Goal: Task Accomplishment & Management: Manage account settings

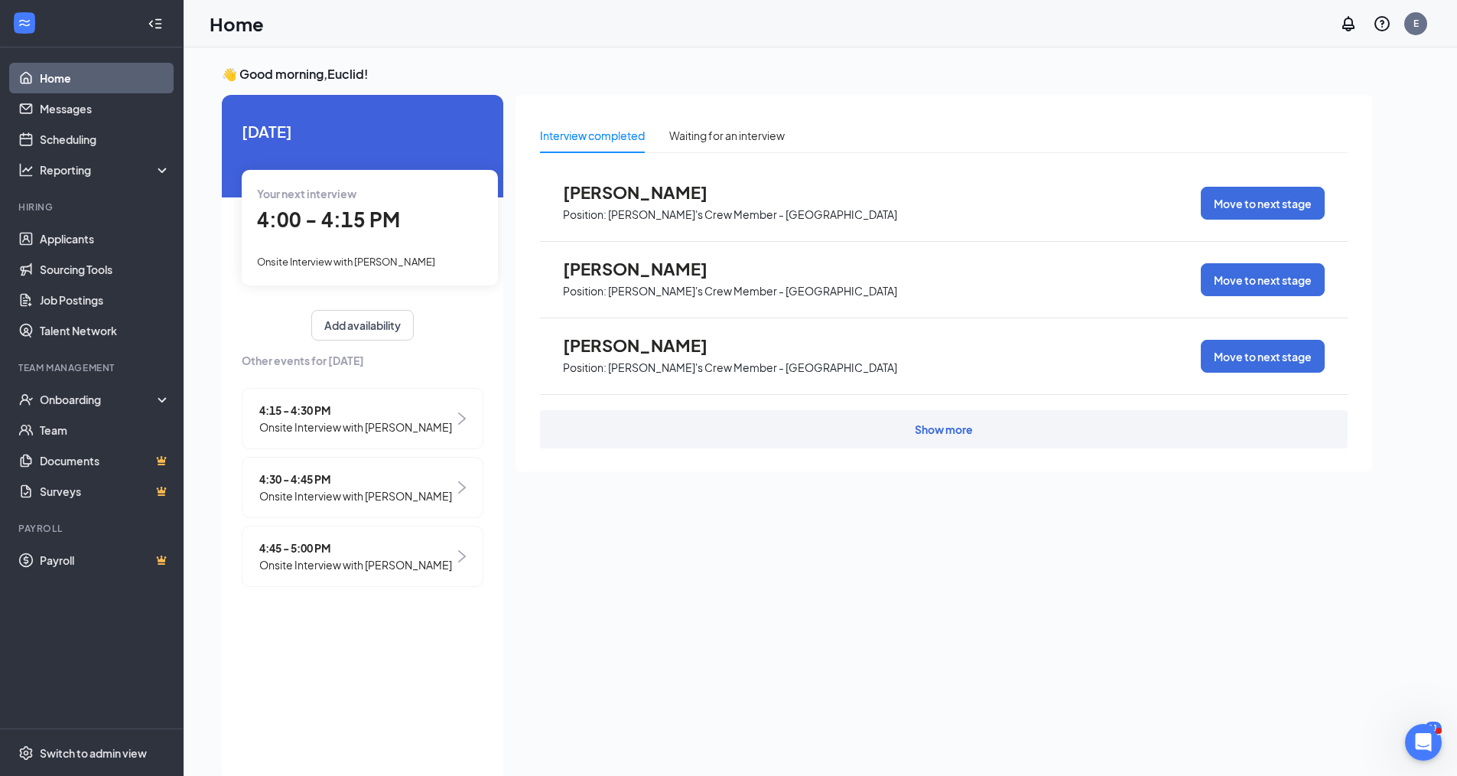
click at [312, 222] on span "4:00 - 4:15 PM" at bounding box center [328, 218] width 143 height 25
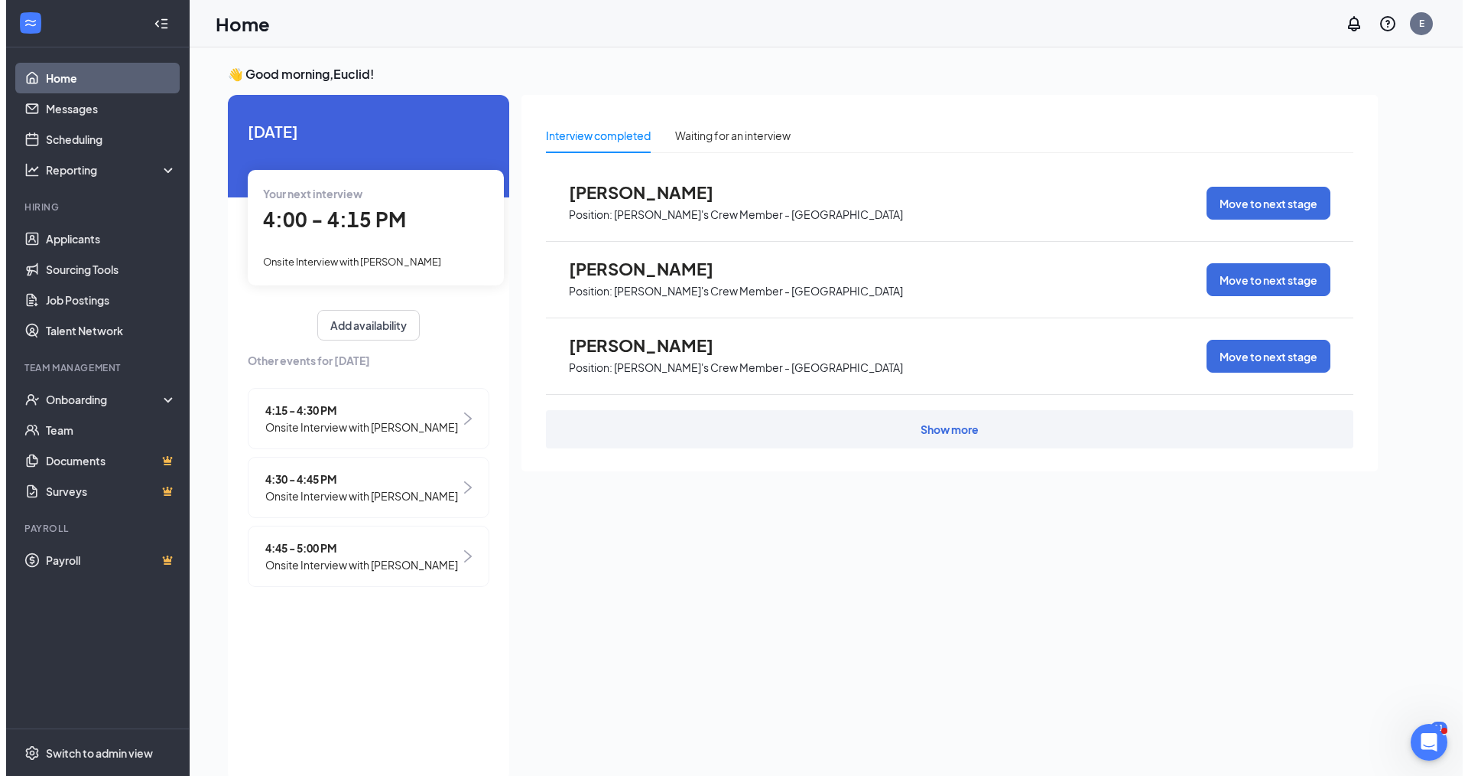
scroll to position [6, 0]
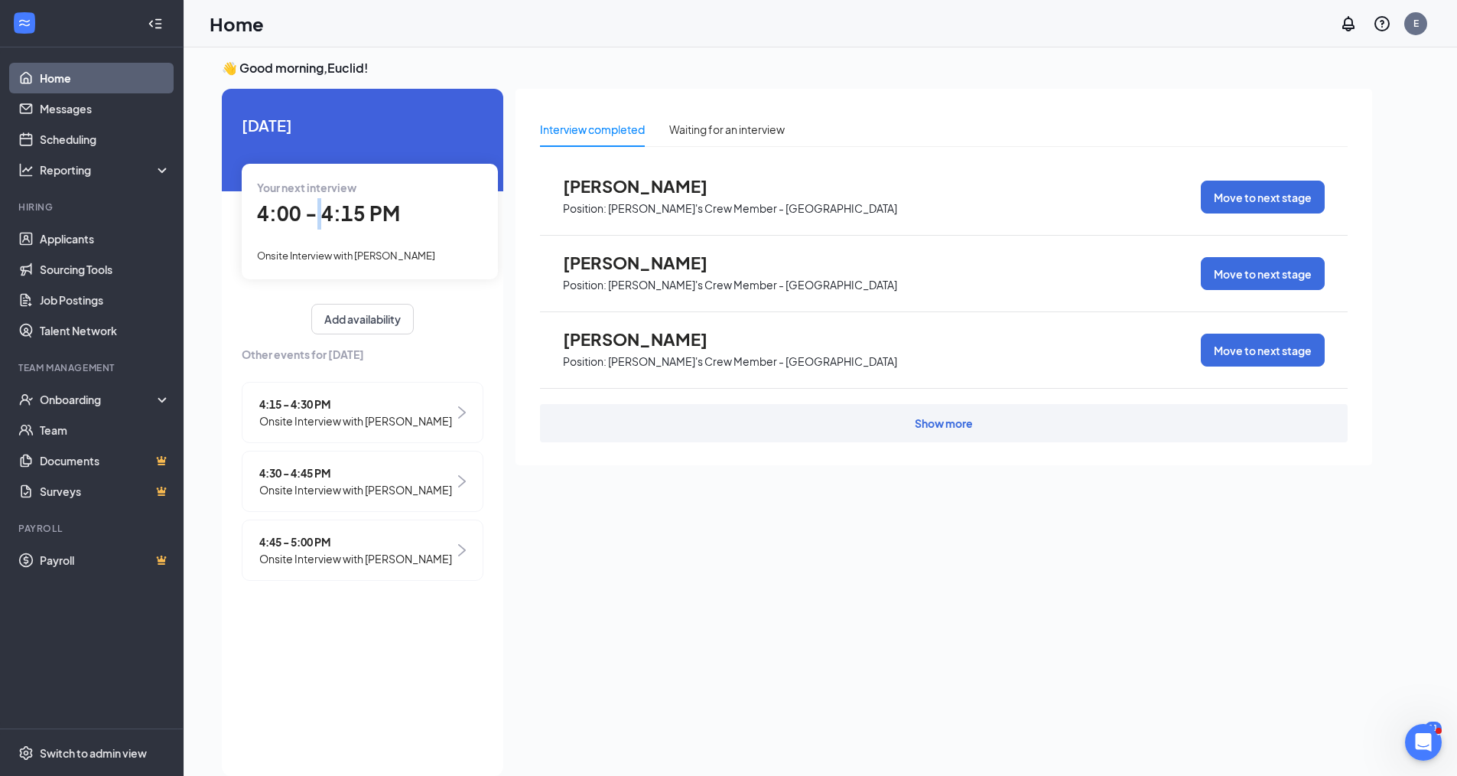
click at [312, 222] on span "4:00 - 4:15 PM" at bounding box center [328, 212] width 143 height 25
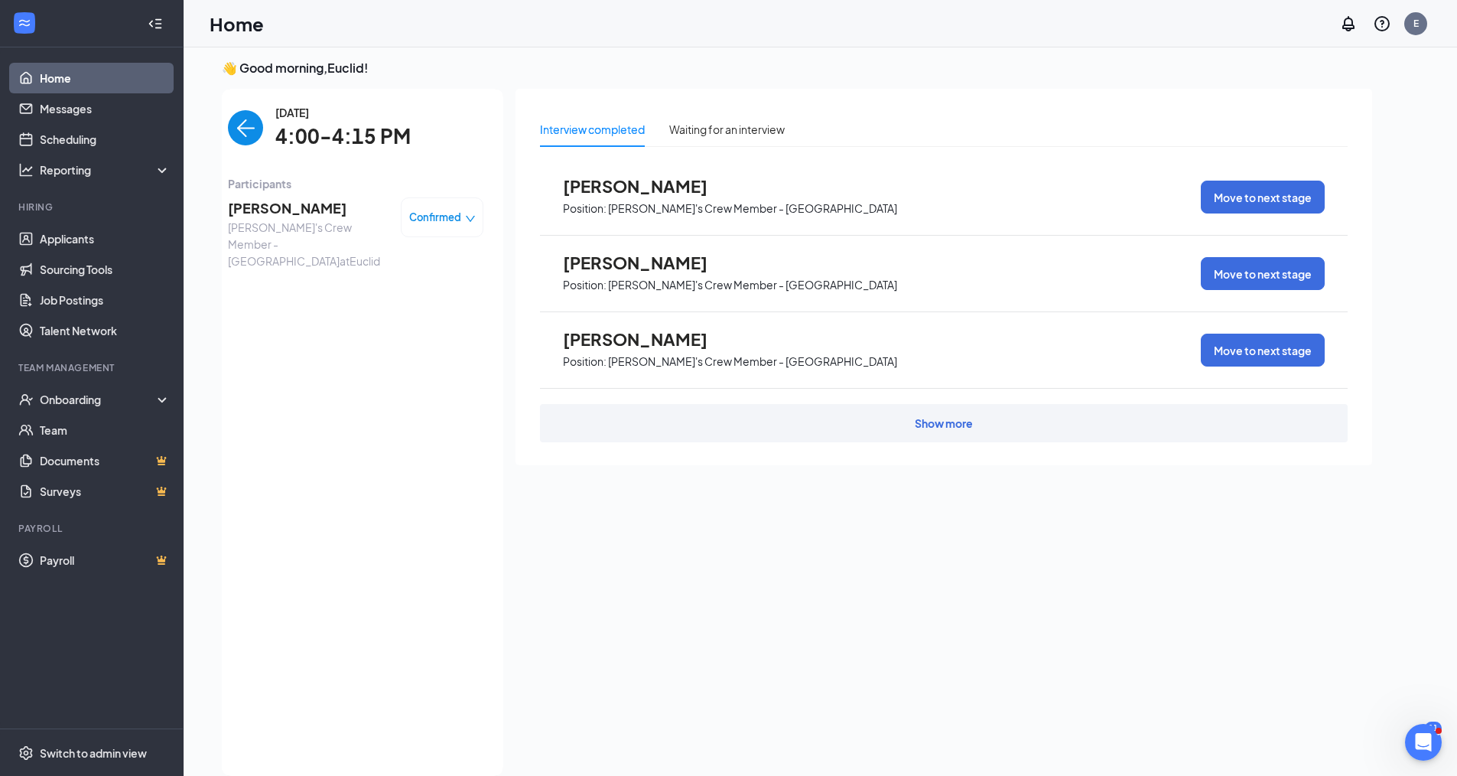
click at [300, 205] on span "[PERSON_NAME]" at bounding box center [308, 207] width 161 height 21
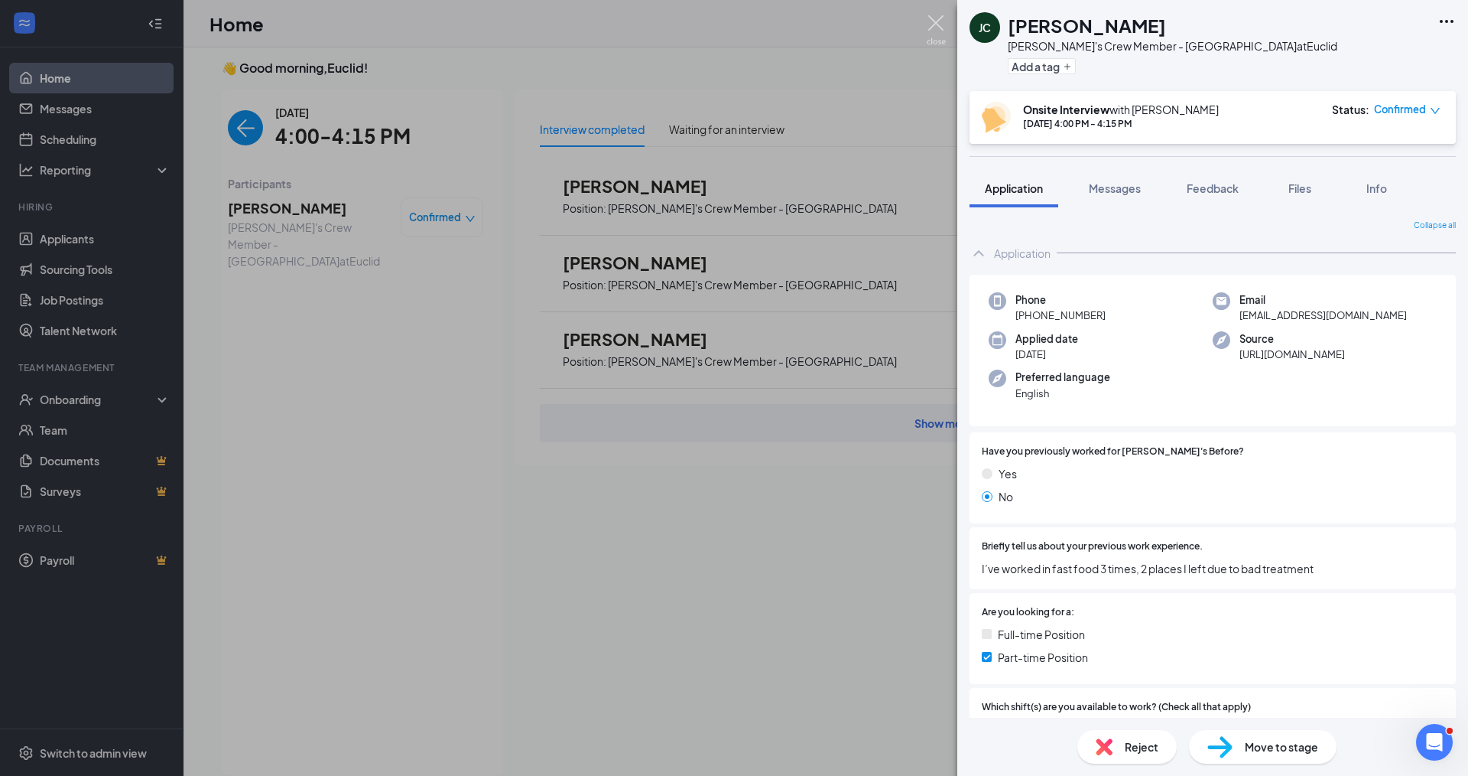
click at [932, 26] on img at bounding box center [936, 30] width 19 height 30
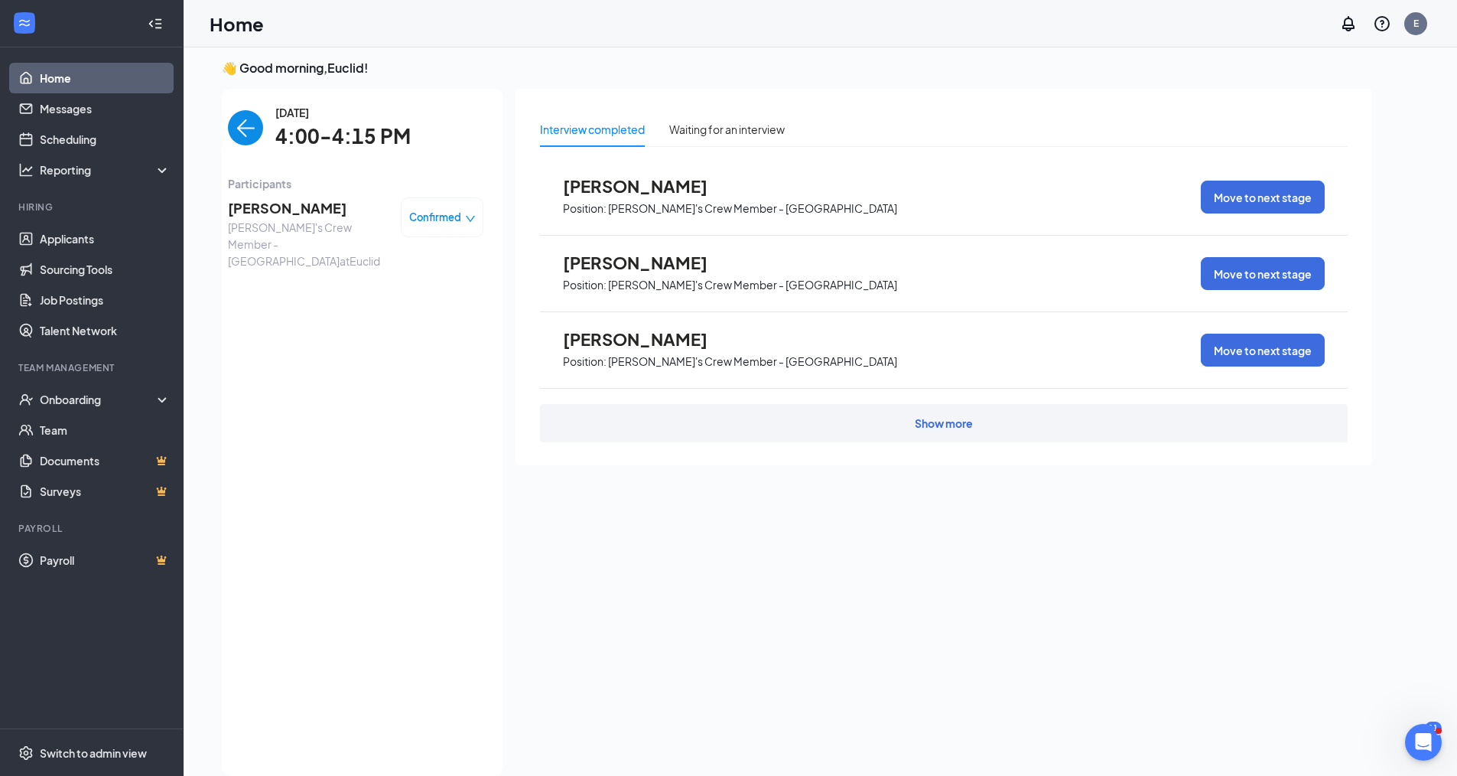
click at [236, 125] on img "back-button" at bounding box center [245, 127] width 35 height 35
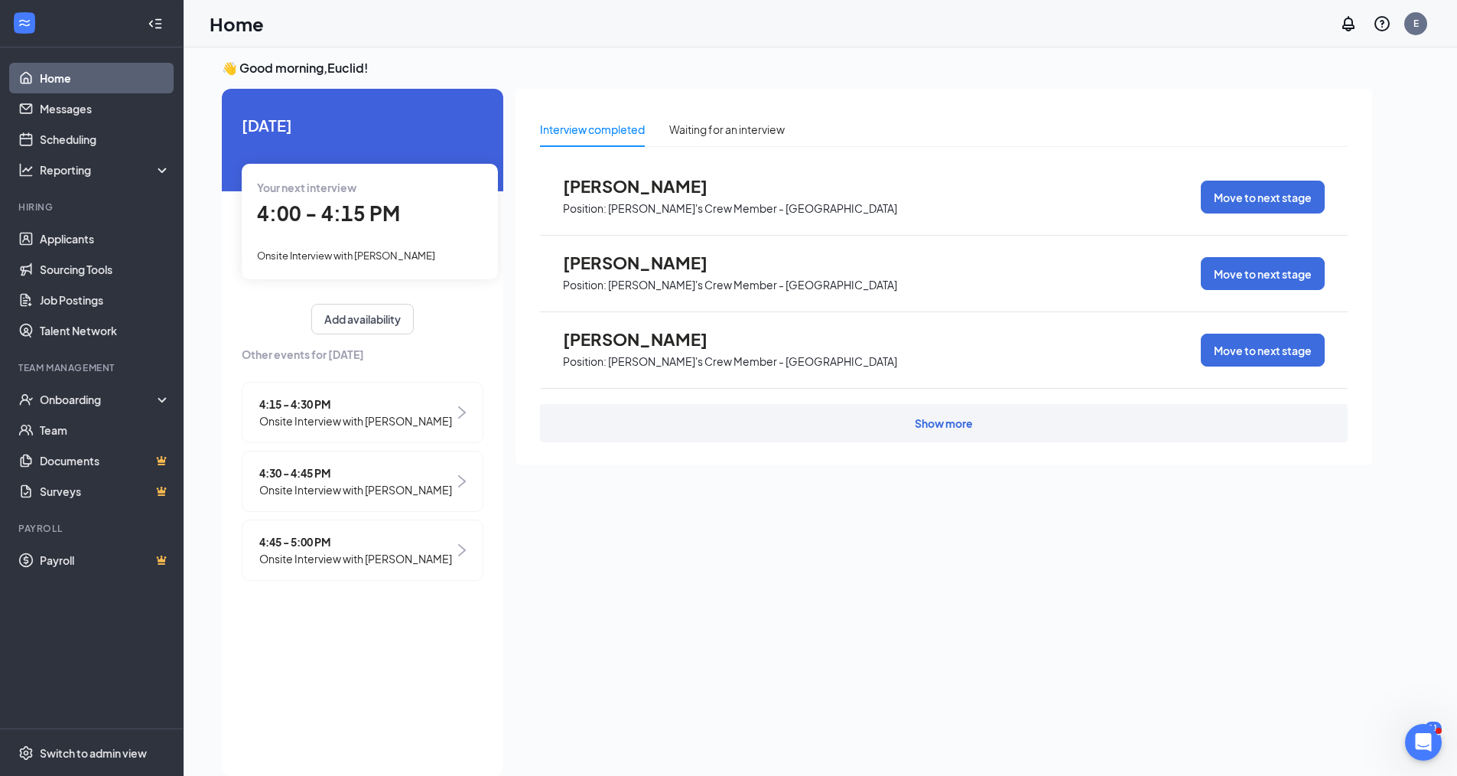
click at [287, 409] on span "4:15 - 4:30 PM" at bounding box center [355, 403] width 193 height 17
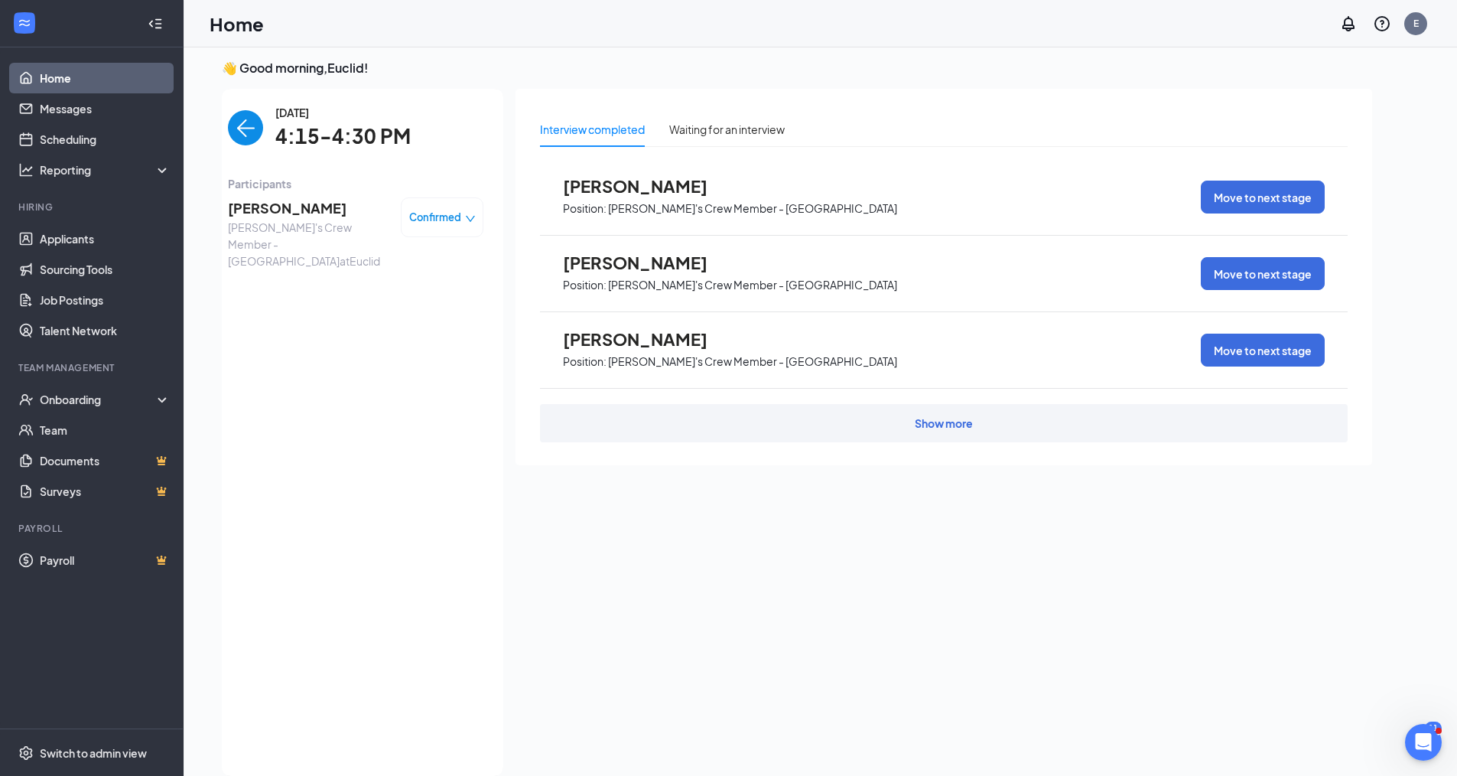
click at [275, 206] on span "[PERSON_NAME]" at bounding box center [308, 207] width 161 height 21
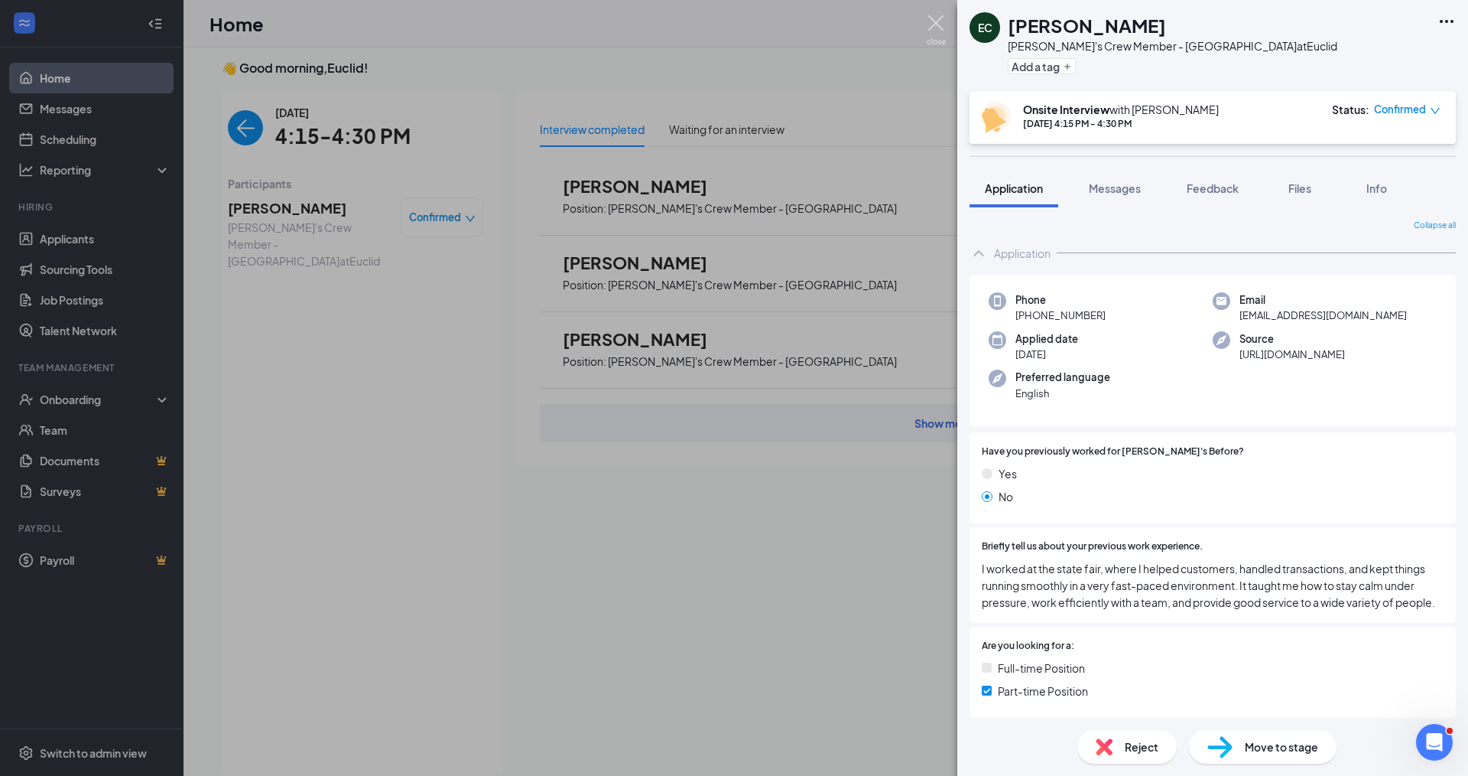
click at [935, 27] on img at bounding box center [936, 30] width 19 height 30
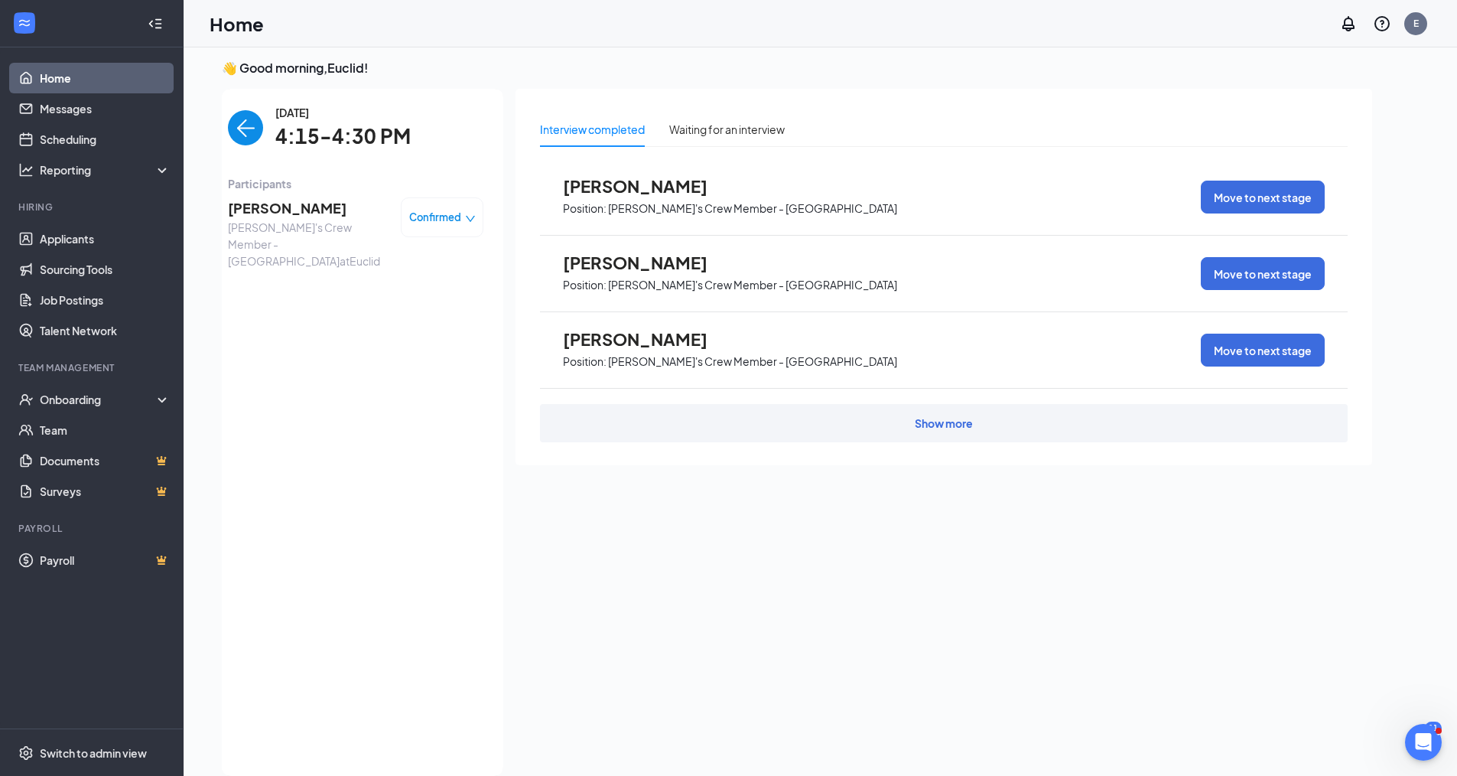
click at [242, 125] on img "back-button" at bounding box center [245, 127] width 35 height 35
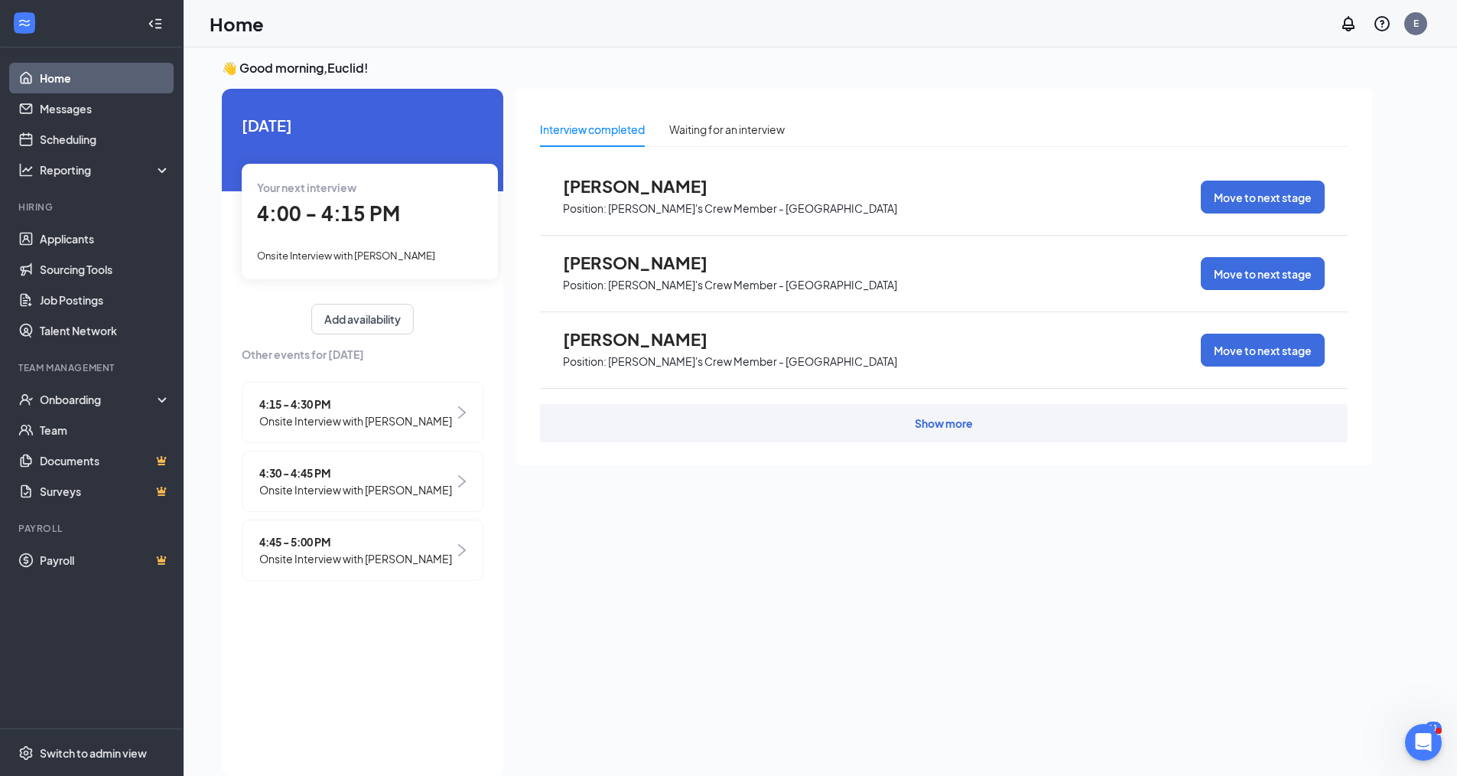
click at [304, 469] on span "4:30 - 4:45 PM" at bounding box center [355, 472] width 193 height 17
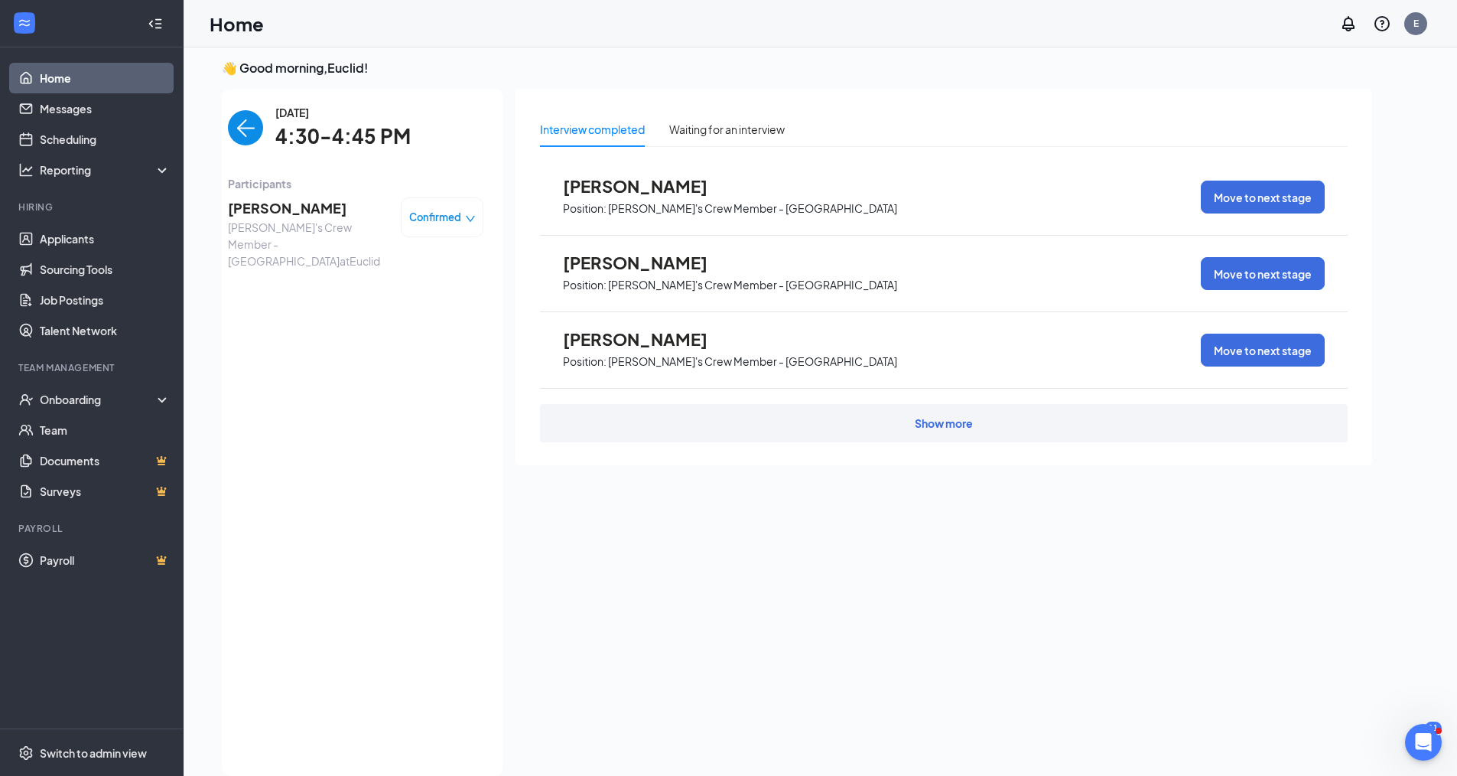
click at [255, 209] on span "[PERSON_NAME]" at bounding box center [308, 207] width 161 height 21
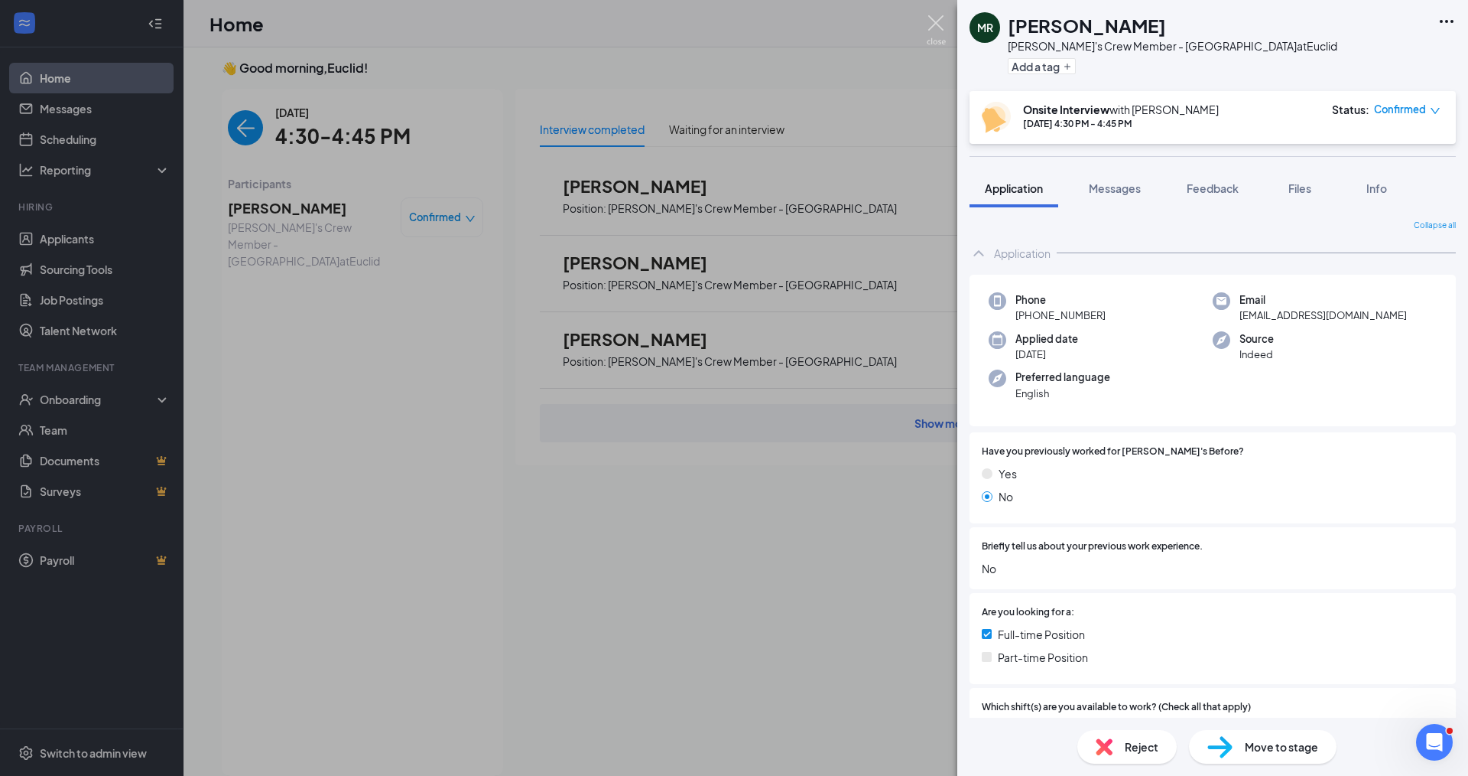
click at [935, 24] on img at bounding box center [936, 30] width 19 height 30
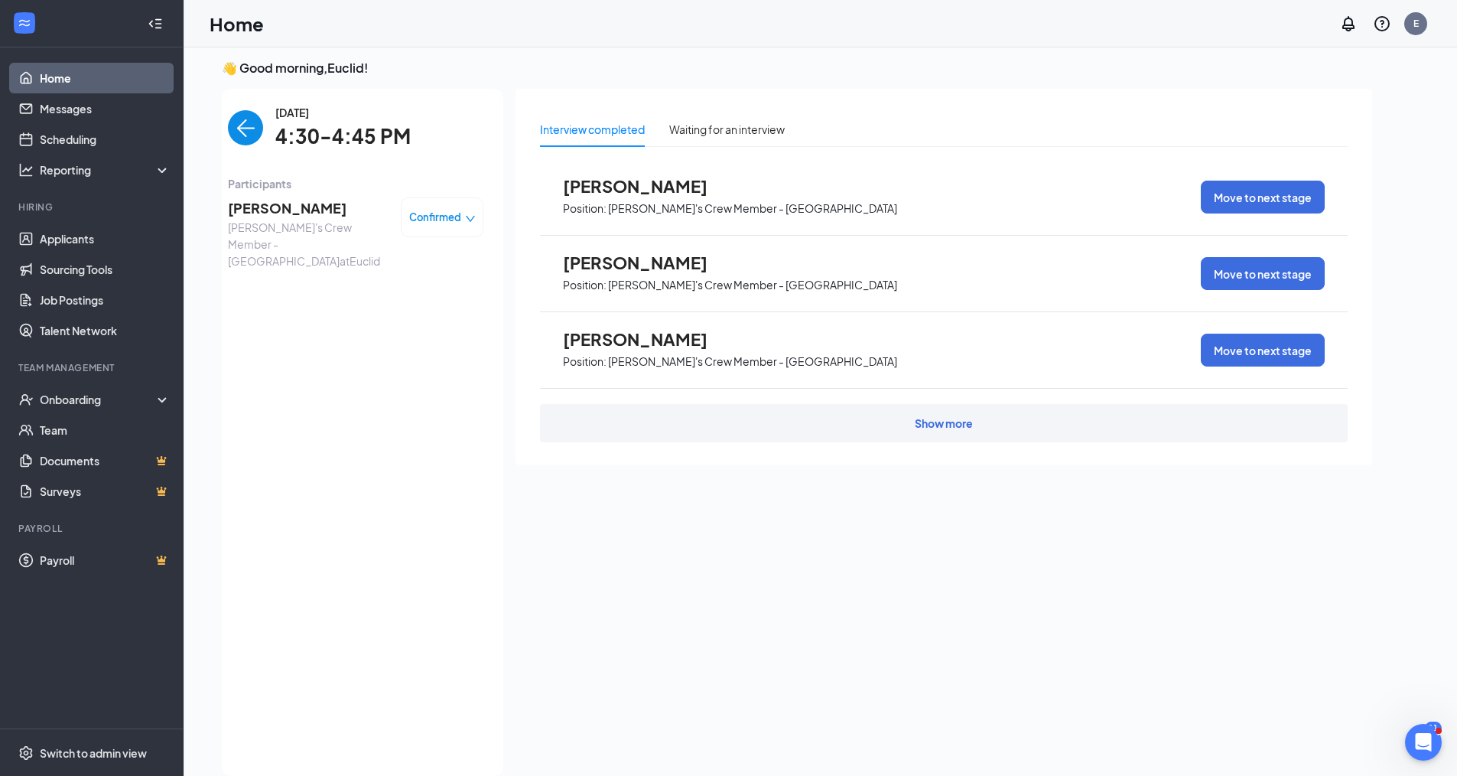
click at [252, 131] on img "back-button" at bounding box center [245, 127] width 35 height 35
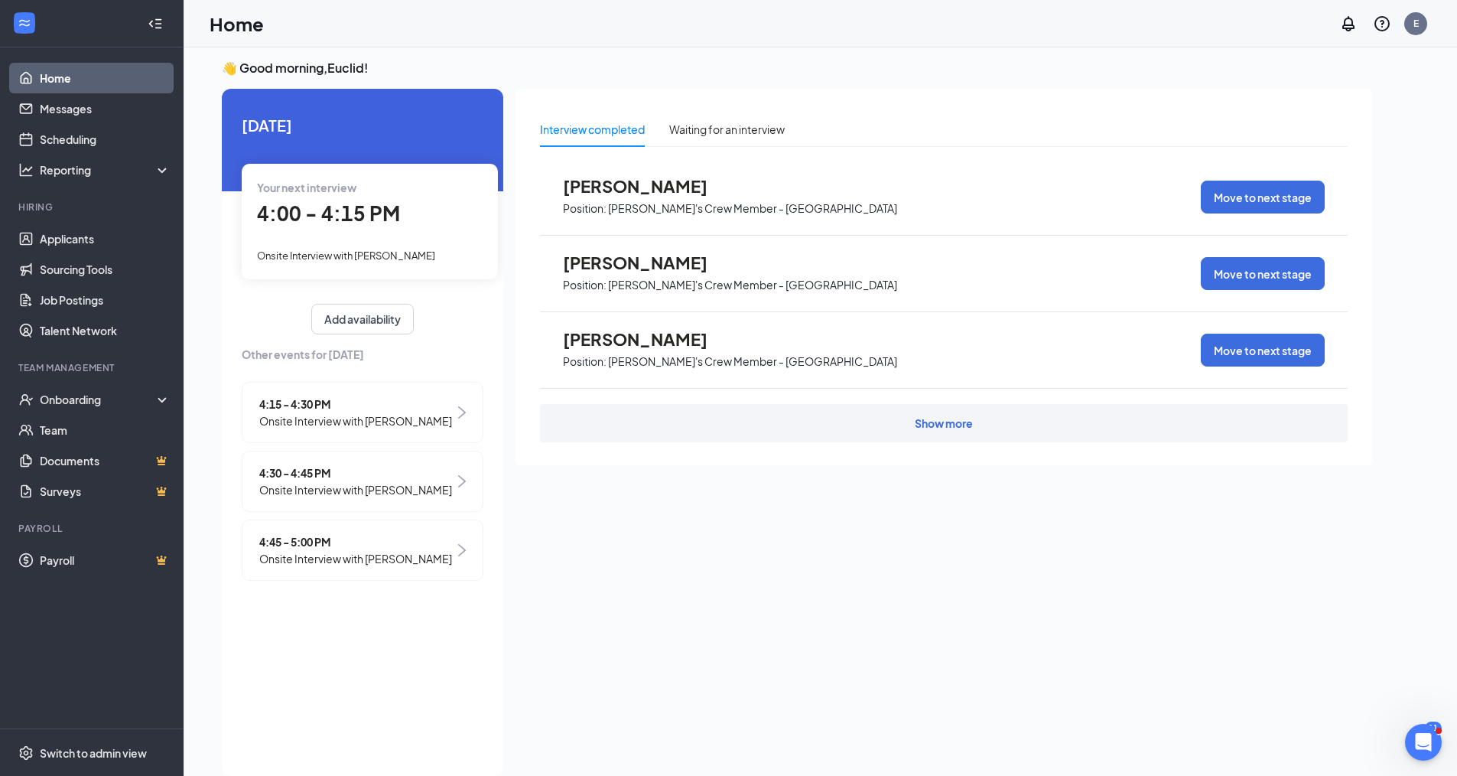
click at [290, 539] on span "4:45 - 5:00 PM" at bounding box center [355, 541] width 193 height 17
click at [290, 539] on div "4:45 - 5:00 PM Onsite Interview with [PERSON_NAME]" at bounding box center [363, 549] width 242 height 61
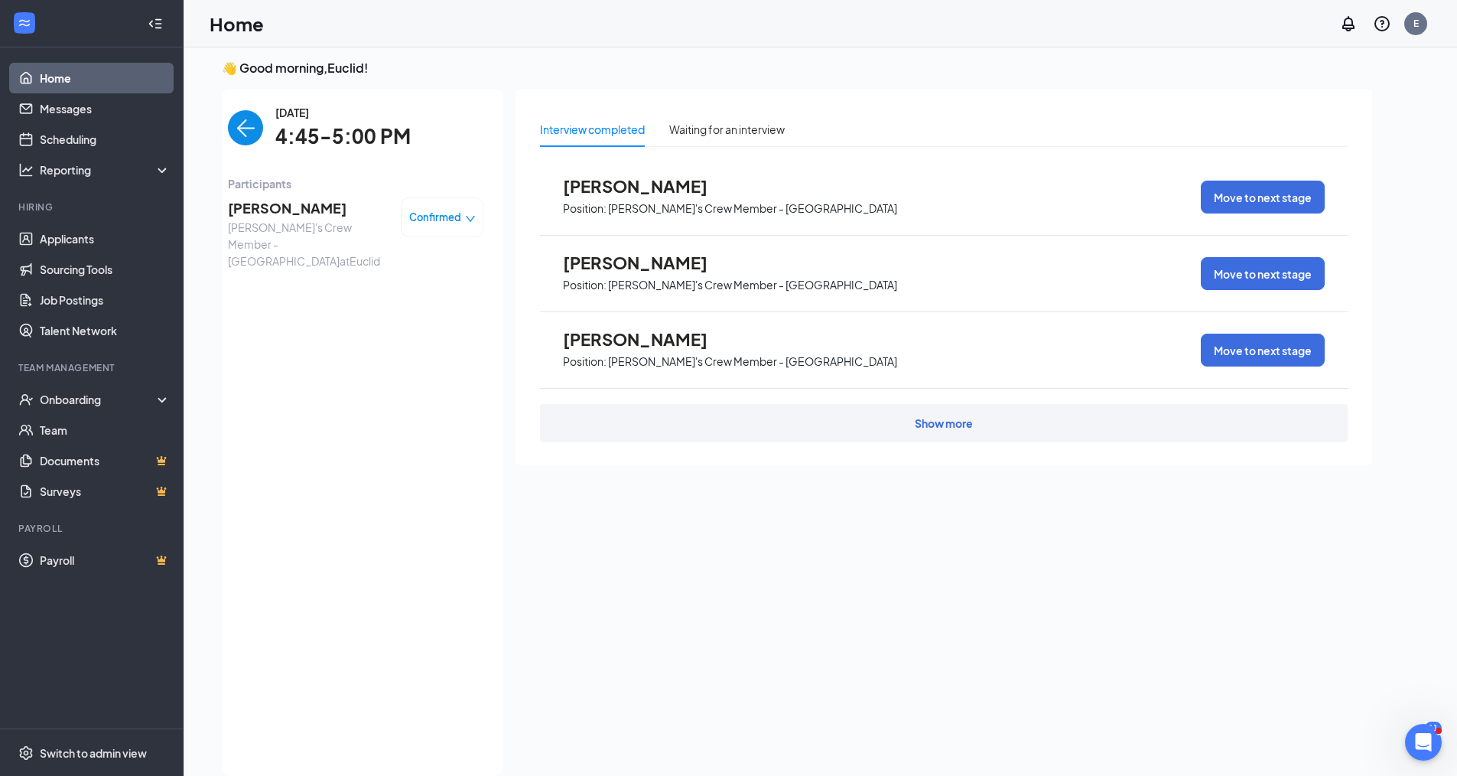
click at [259, 205] on span "[PERSON_NAME]" at bounding box center [308, 207] width 161 height 21
click at [268, 212] on span "[PERSON_NAME]" at bounding box center [308, 207] width 161 height 21
click at [255, 213] on span "[PERSON_NAME]" at bounding box center [308, 207] width 161 height 21
click at [241, 127] on img "back-button" at bounding box center [245, 127] width 35 height 35
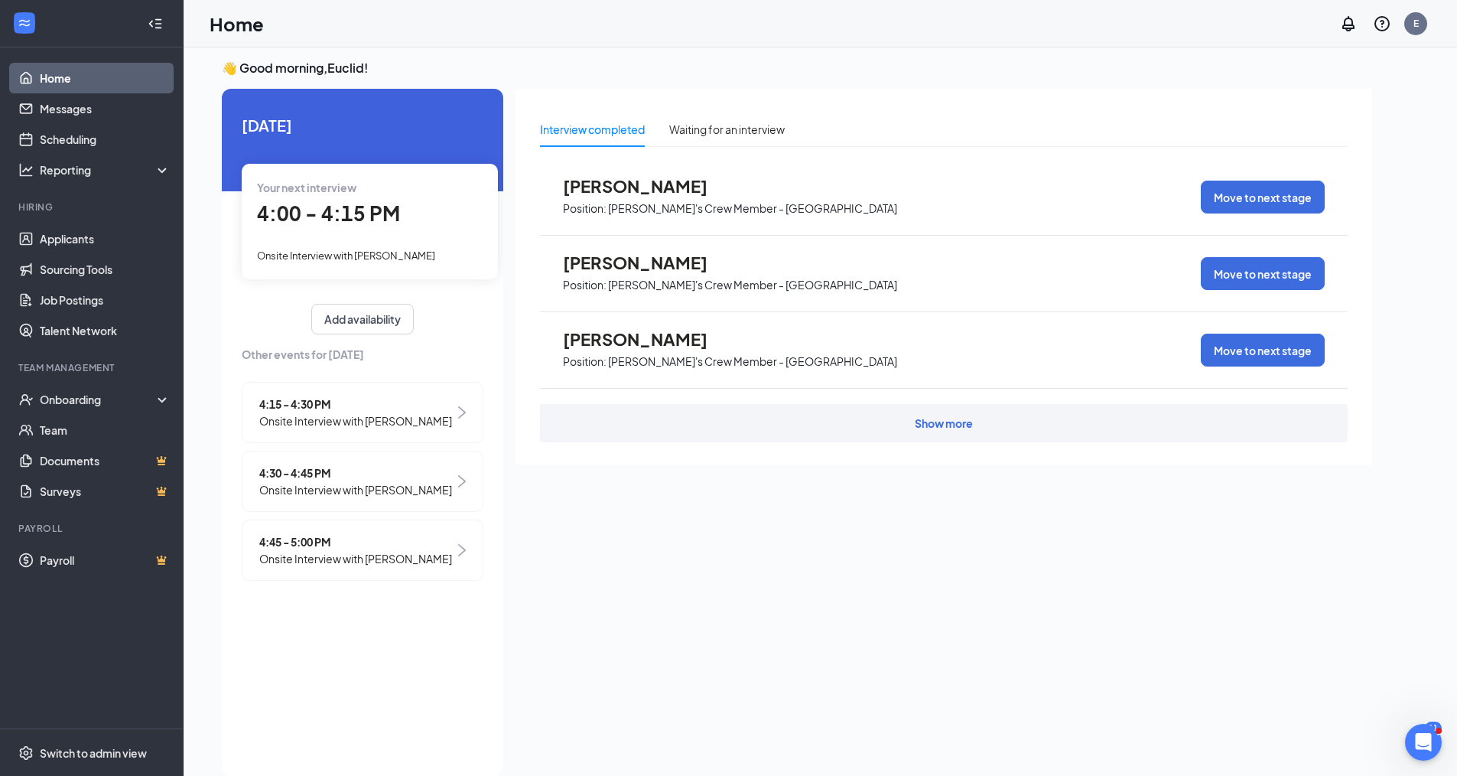
click at [297, 538] on span "4:45 - 5:00 PM" at bounding box center [355, 541] width 193 height 17
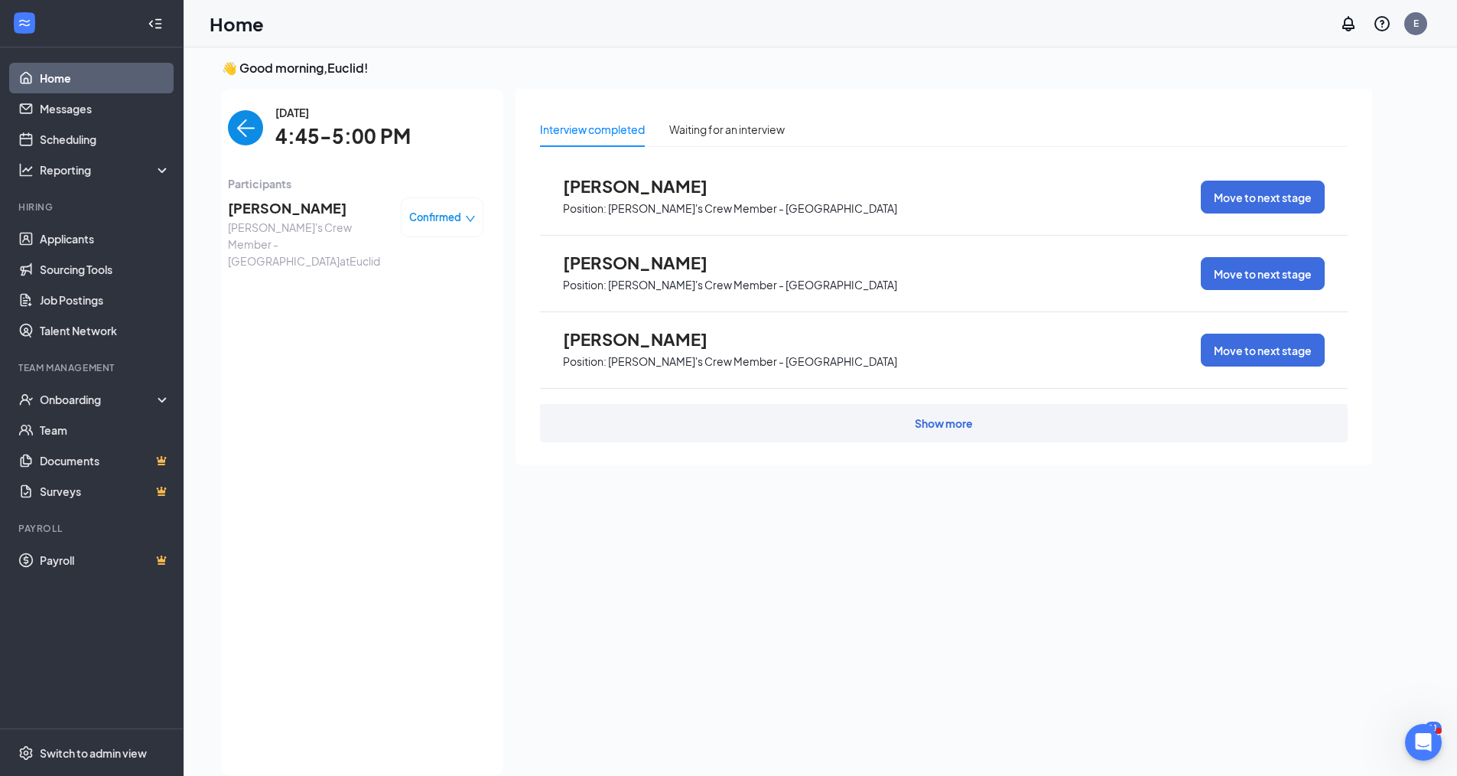
click at [249, 203] on span "[PERSON_NAME]" at bounding box center [308, 207] width 161 height 21
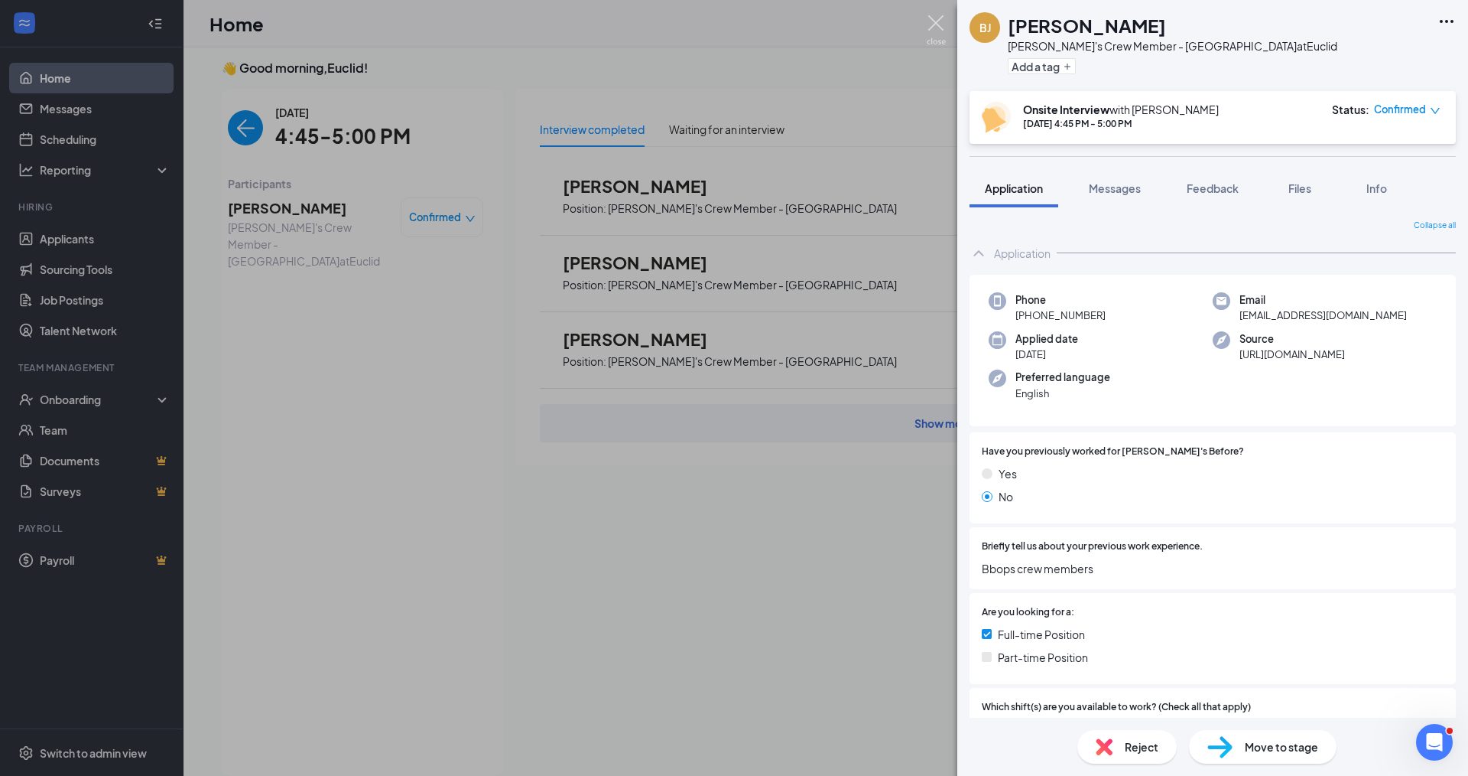
click at [935, 25] on img at bounding box center [936, 30] width 19 height 30
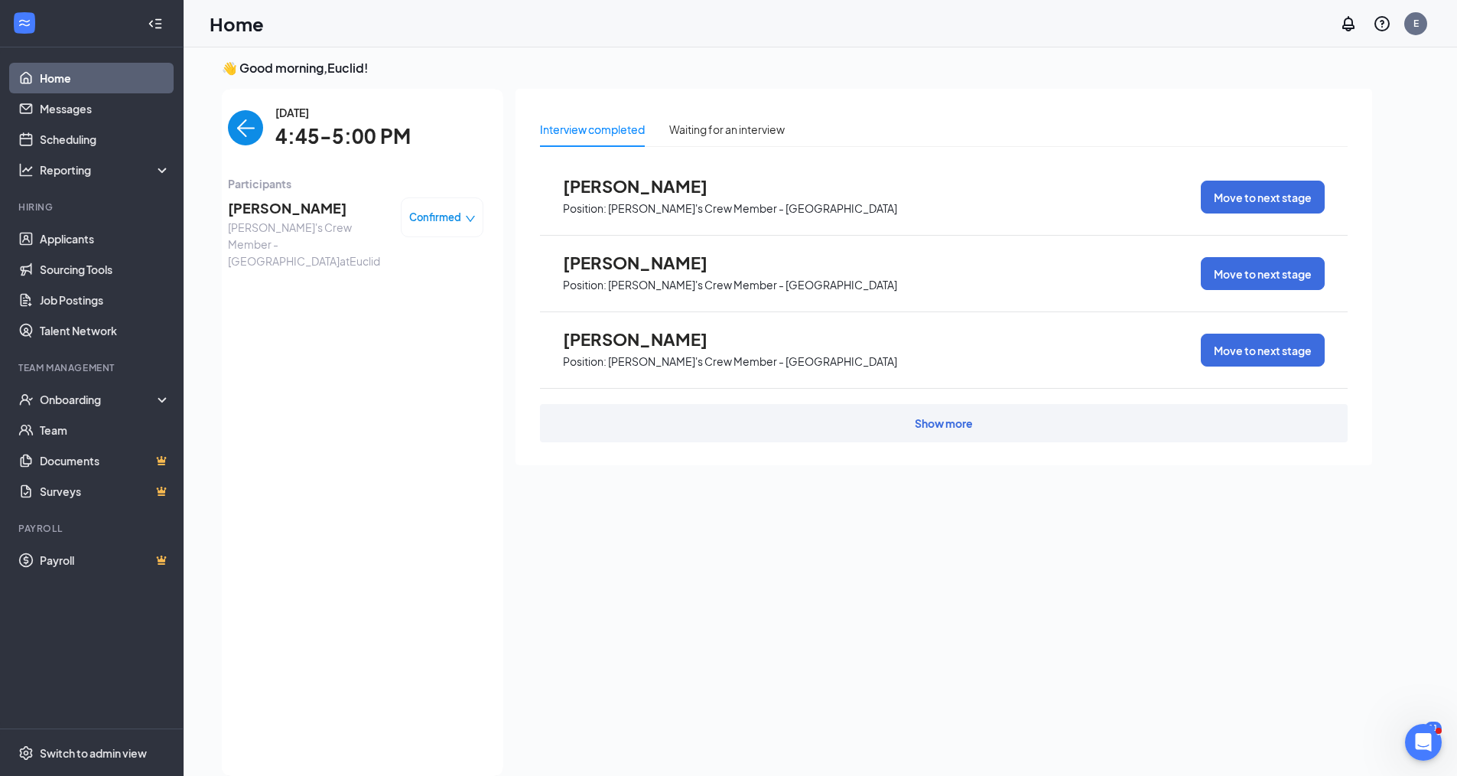
click at [249, 119] on img "back-button" at bounding box center [245, 127] width 35 height 35
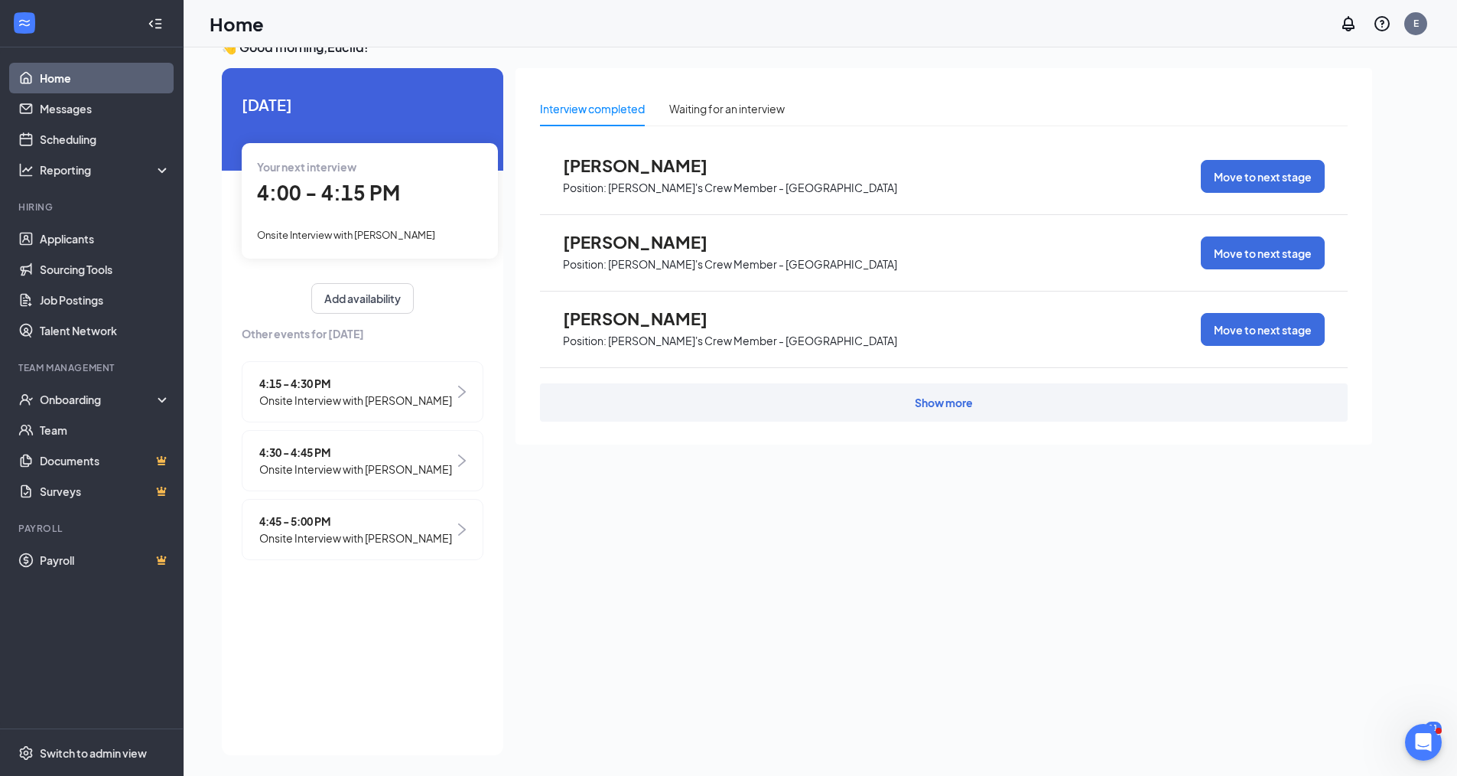
scroll to position [32, 0]
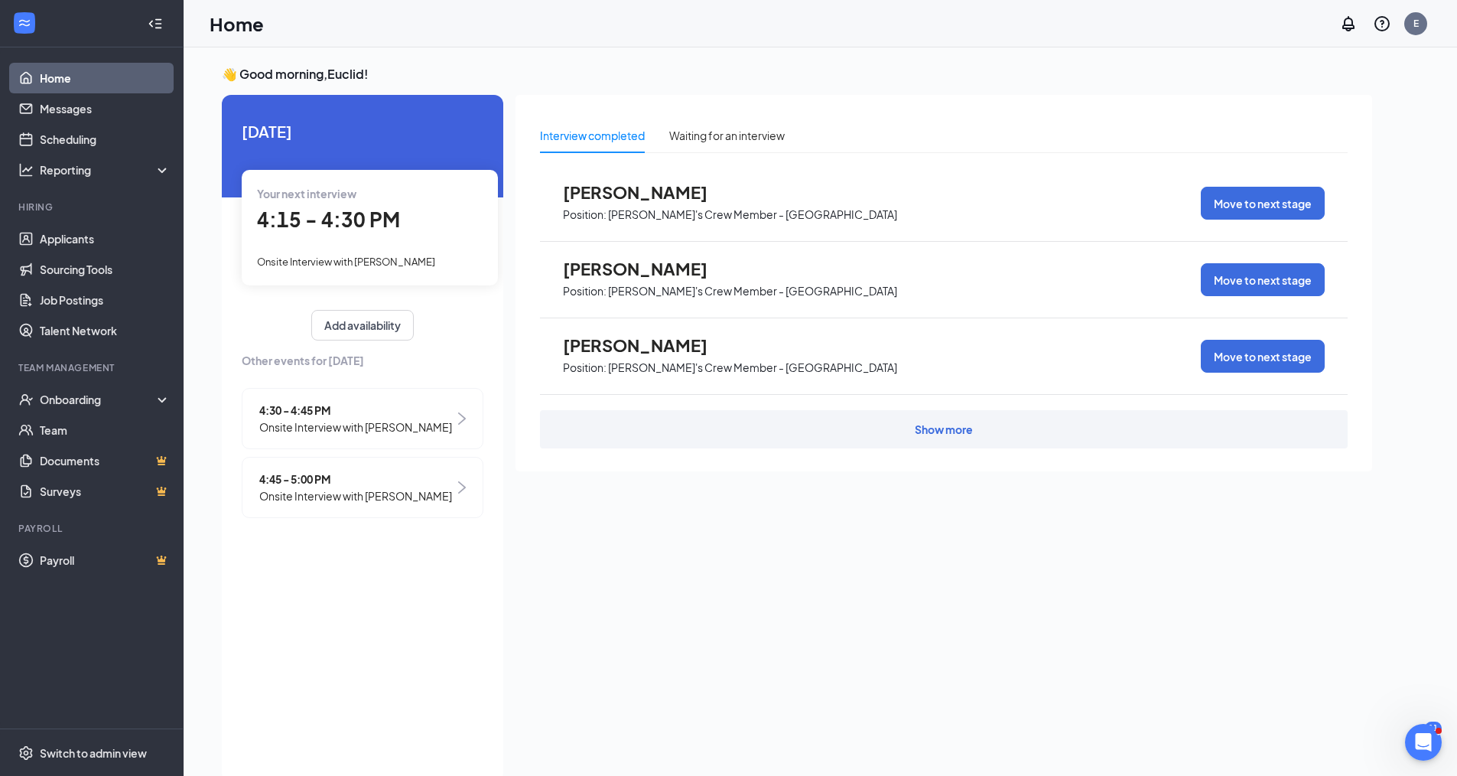
click at [340, 217] on span "4:15 - 4:30 PM" at bounding box center [328, 218] width 143 height 25
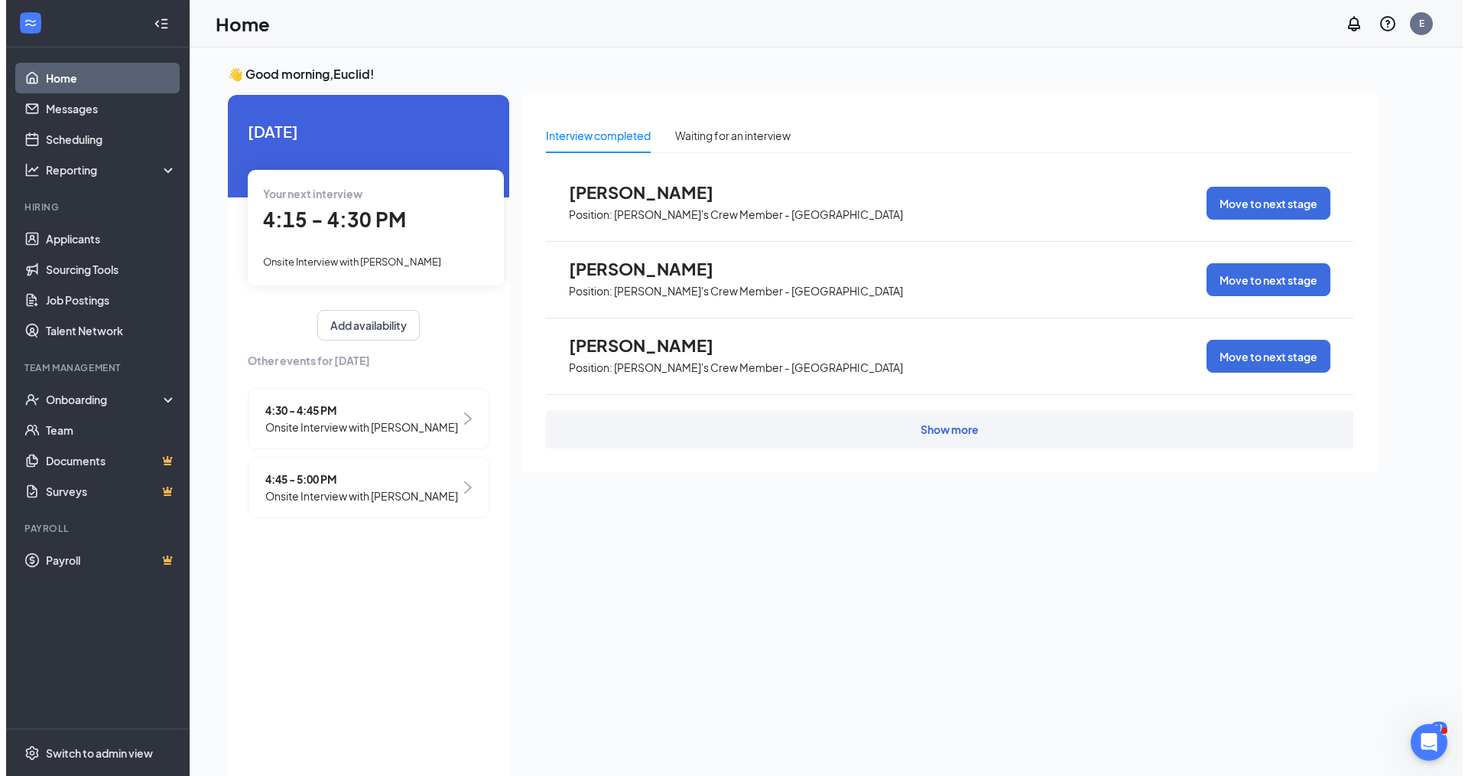
scroll to position [6, 0]
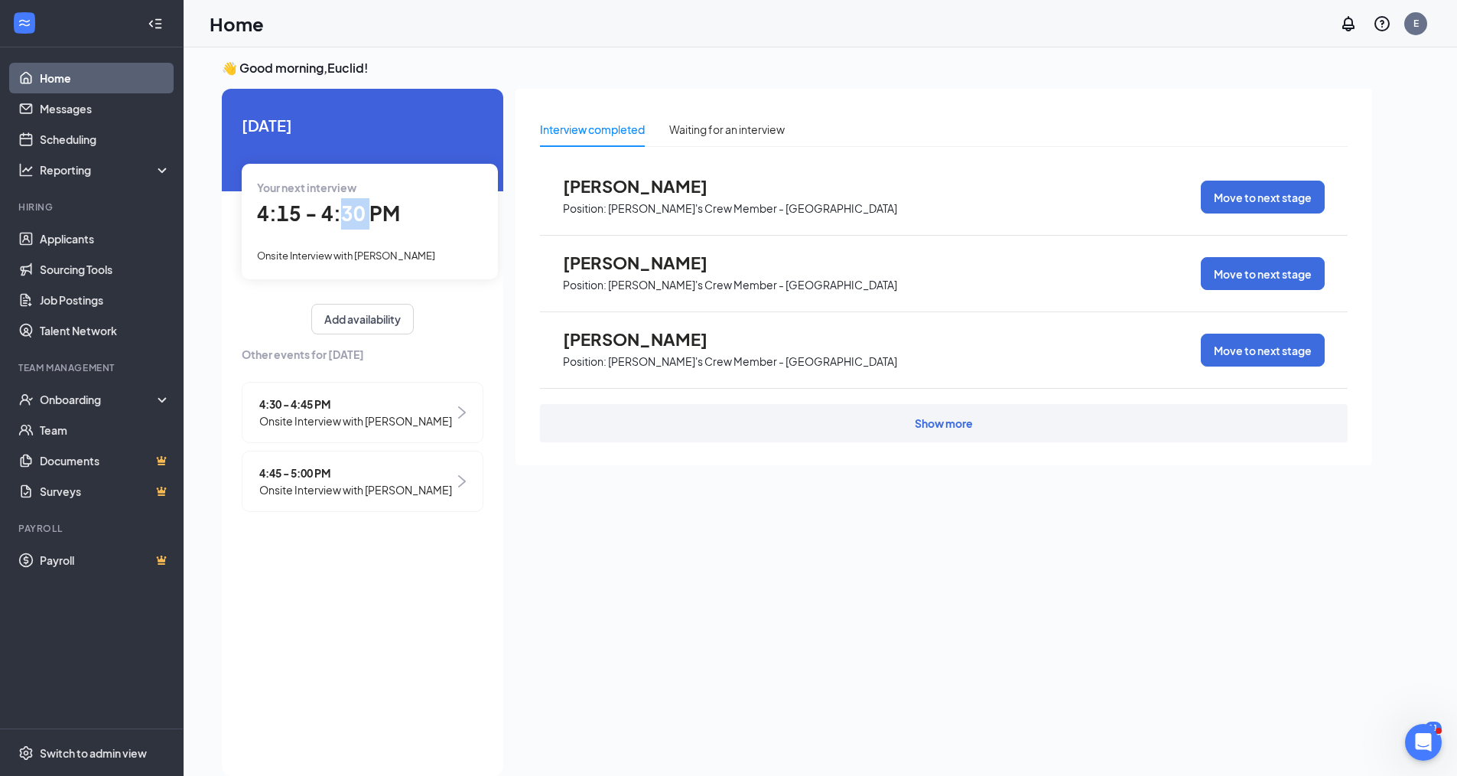
click at [340, 217] on div "Today Your next interview 4:15 - 4:30 PM Onsite Interview with Edwin Cooper Add…" at bounding box center [362, 432] width 281 height 687
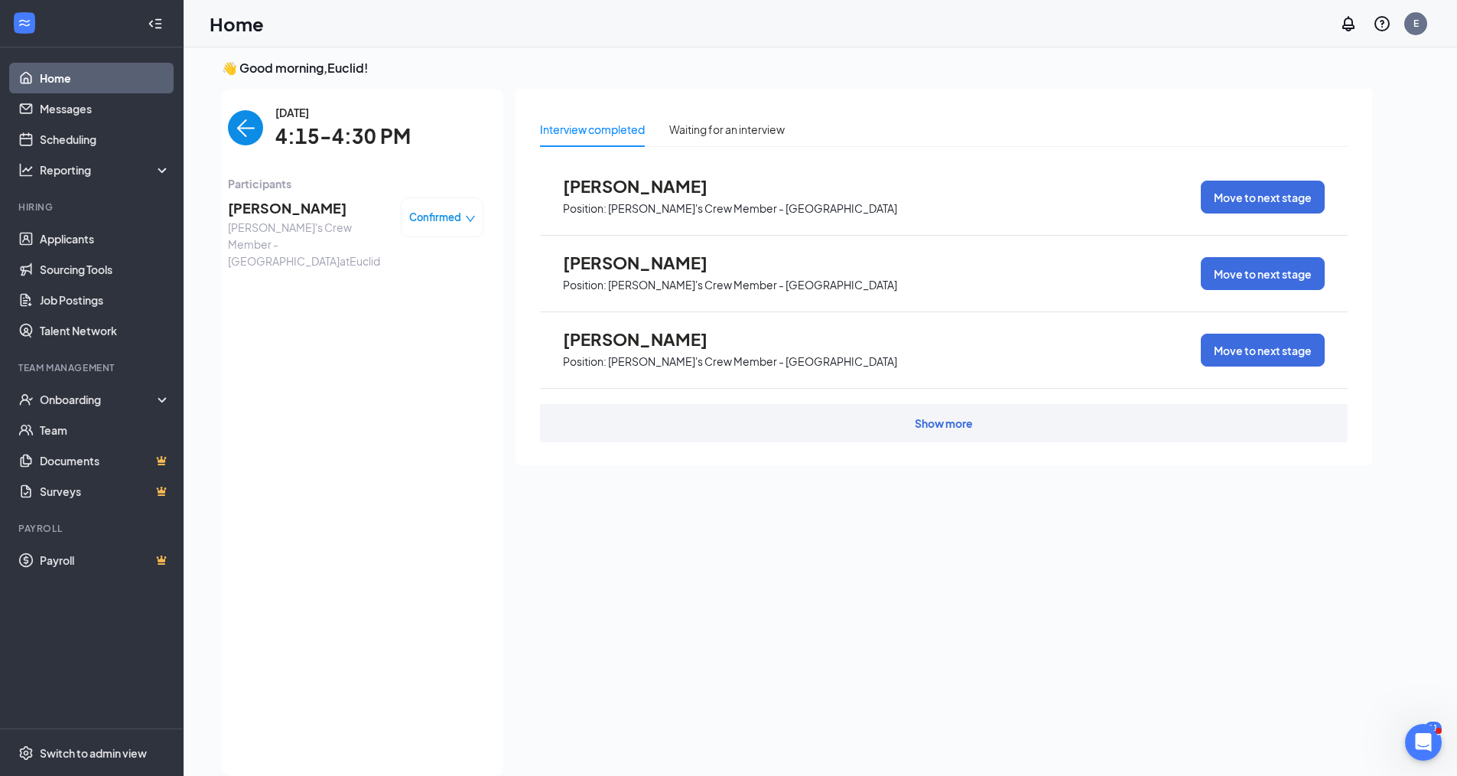
click at [304, 212] on span "[PERSON_NAME]" at bounding box center [308, 207] width 161 height 21
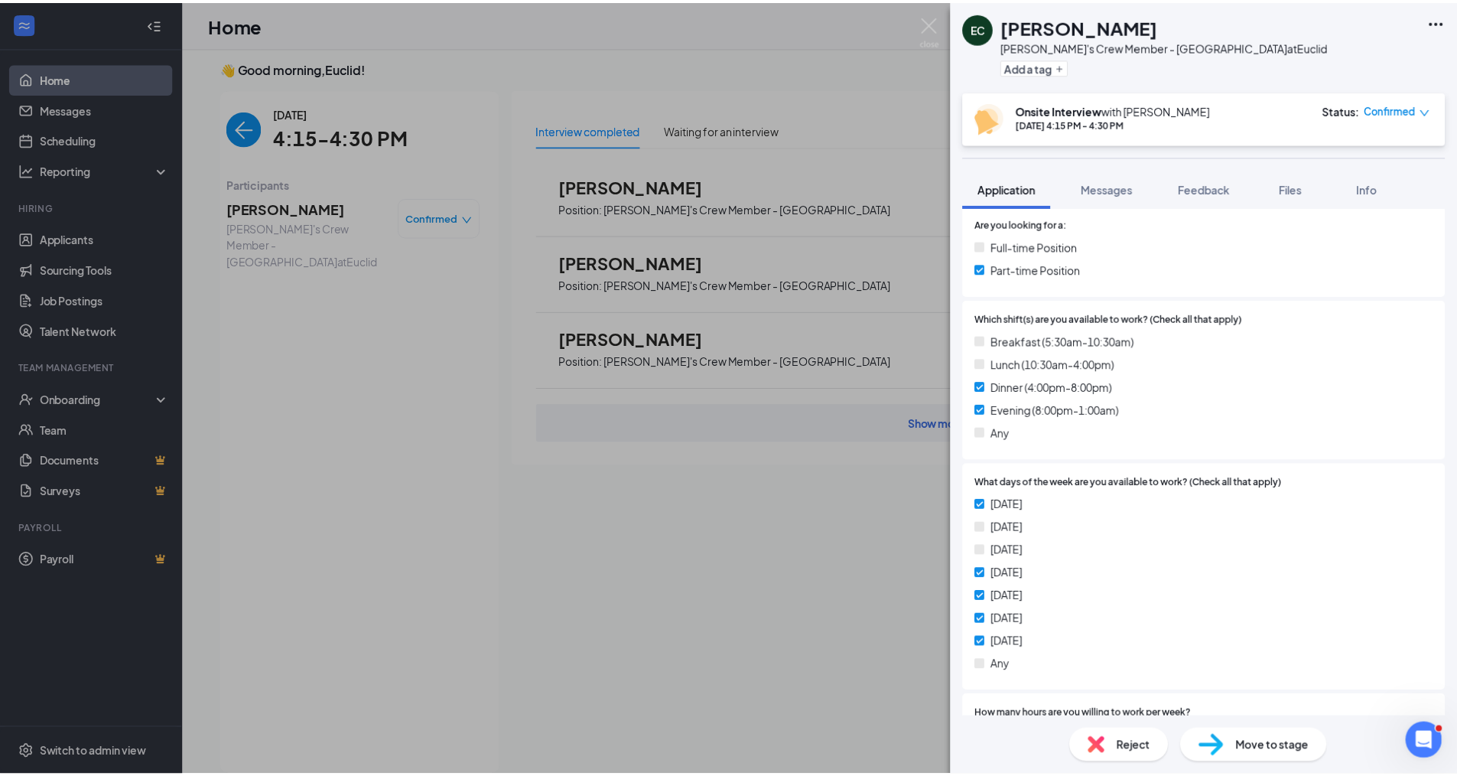
scroll to position [220, 0]
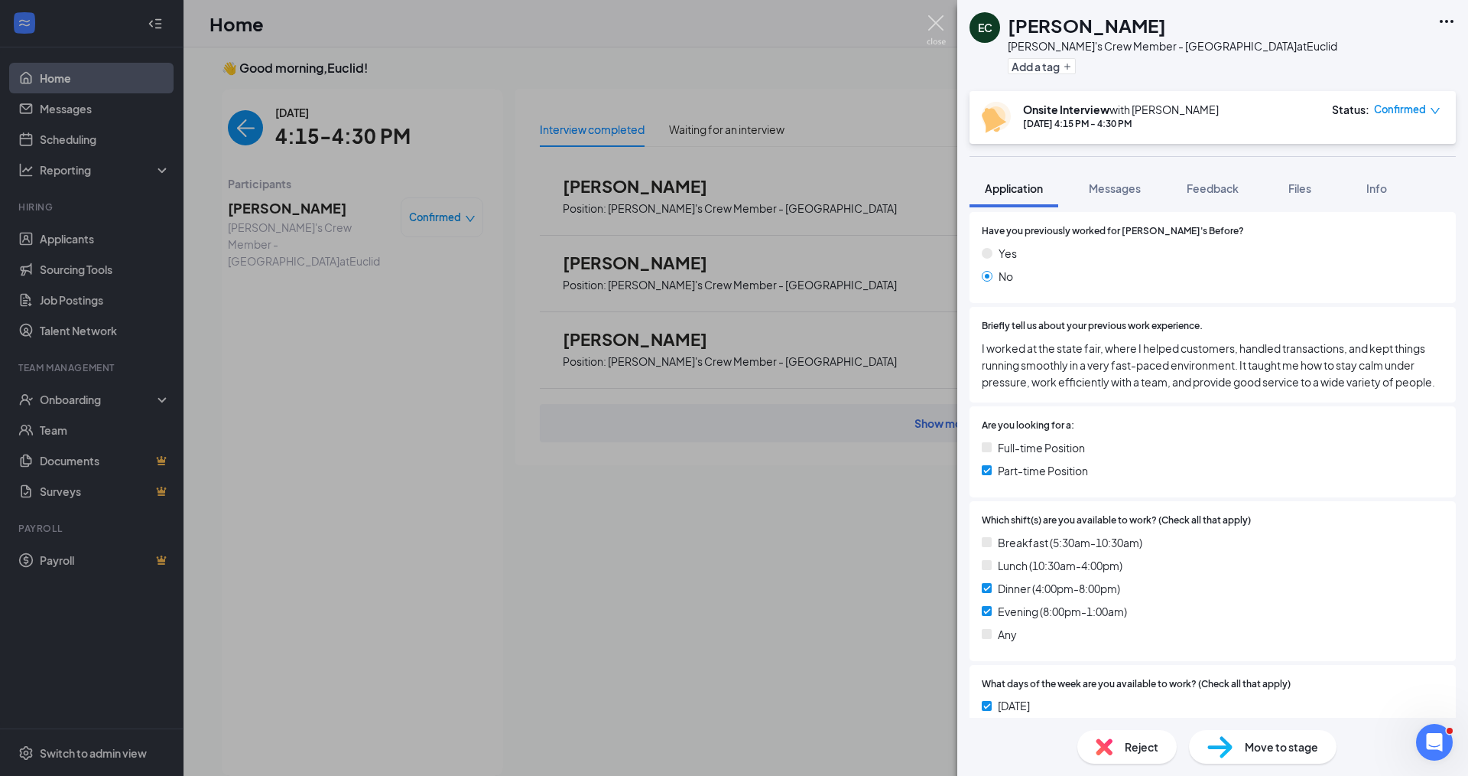
click at [933, 24] on img at bounding box center [936, 30] width 19 height 30
